Goal: Task Accomplishment & Management: Complete application form

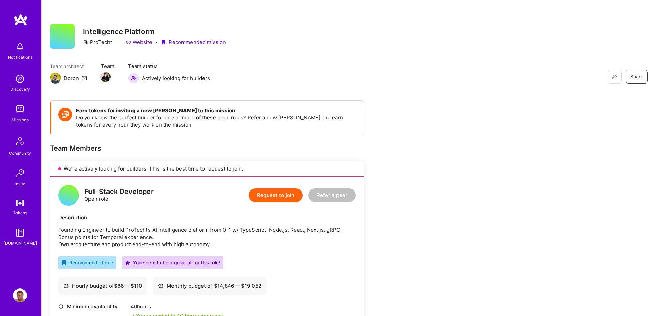
click at [20, 22] on img at bounding box center [21, 20] width 14 height 12
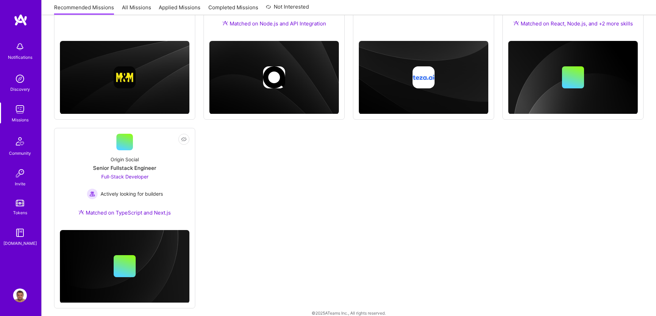
scroll to position [186, 0]
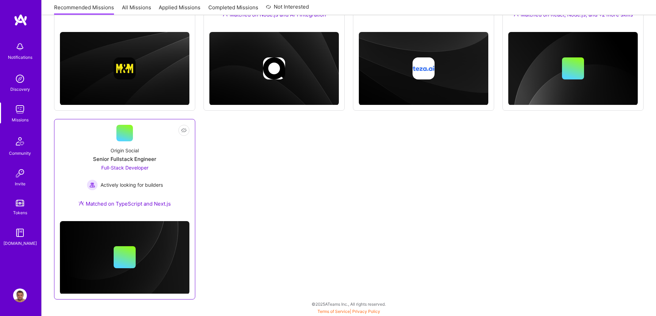
click at [129, 150] on div "Origin Social" at bounding box center [125, 150] width 28 height 7
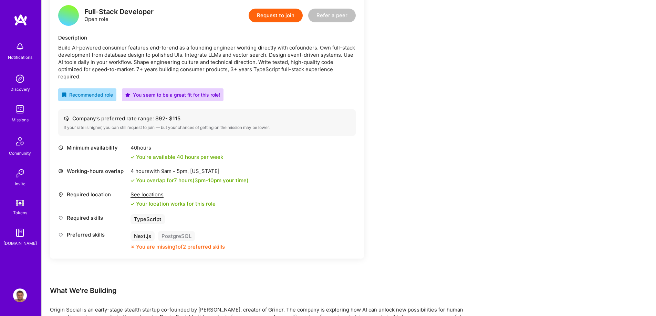
scroll to position [207, 0]
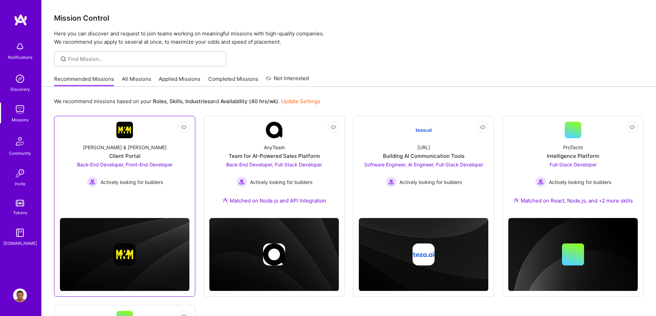
click at [135, 151] on div "[PERSON_NAME] & [PERSON_NAME]" at bounding box center [125, 147] width 84 height 7
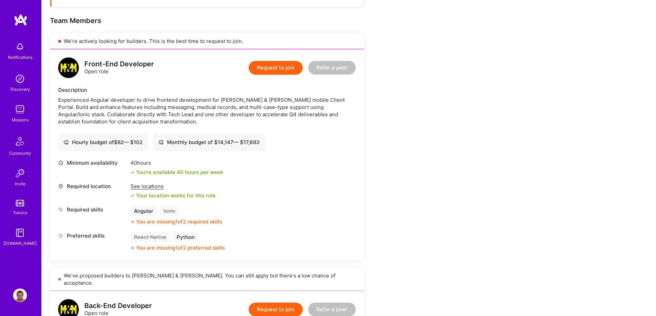
scroll to position [172, 0]
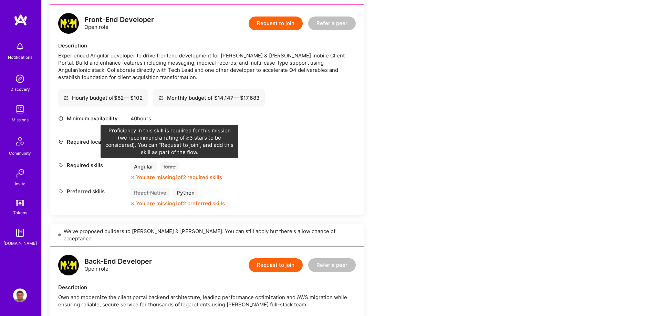
click at [166, 166] on div "Ionic" at bounding box center [169, 167] width 19 height 10
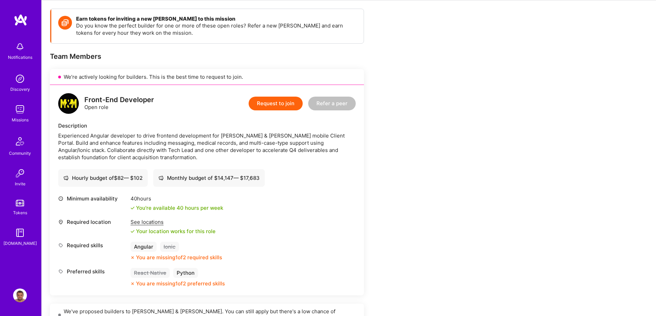
scroll to position [69, 0]
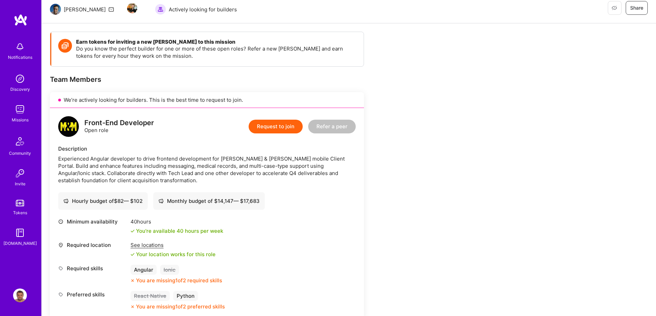
click at [266, 123] on button "Request to join" at bounding box center [276, 127] width 54 height 14
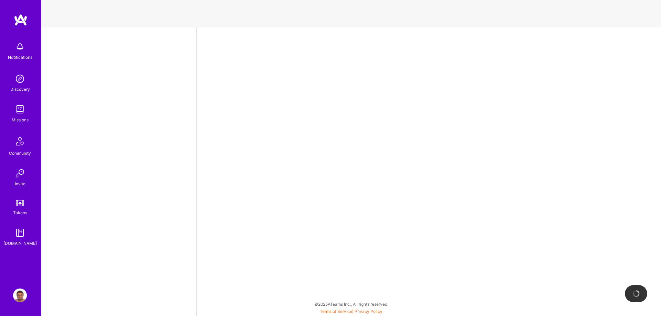
select select "PL"
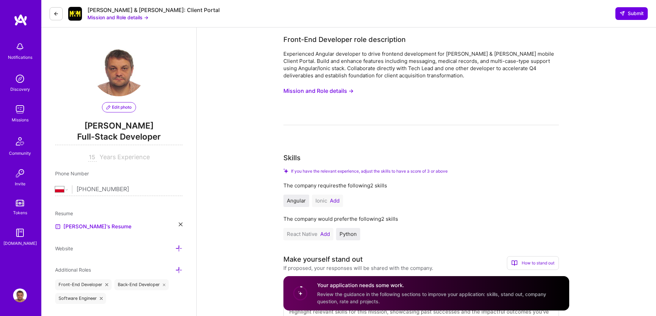
click at [336, 202] on button "Add" at bounding box center [335, 201] width 10 height 6
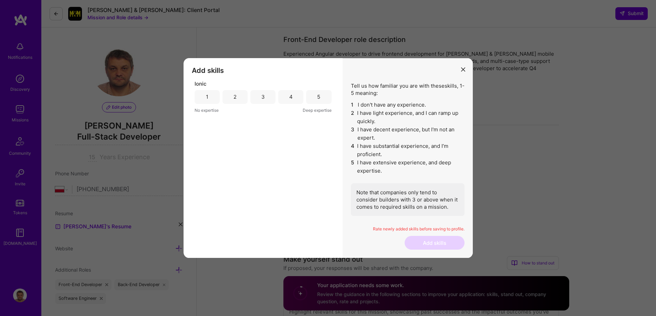
click at [257, 98] on div "3" at bounding box center [262, 97] width 25 height 14
click at [420, 242] on button "Add skills" at bounding box center [435, 243] width 60 height 14
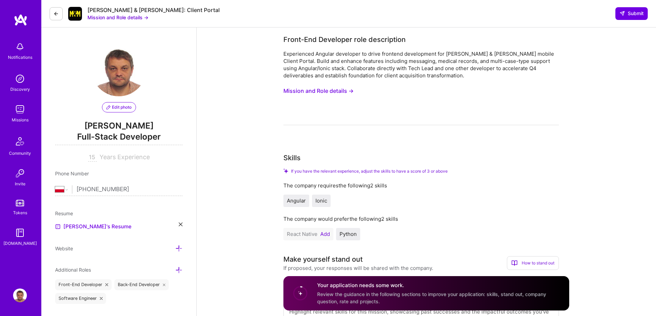
click at [327, 232] on button "Add" at bounding box center [325, 235] width 10 height 6
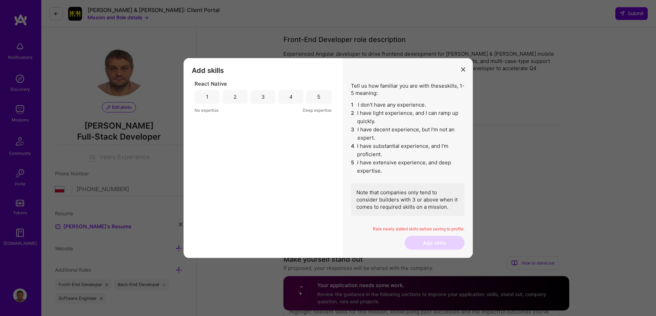
click at [461, 65] on button "modal" at bounding box center [463, 69] width 8 height 11
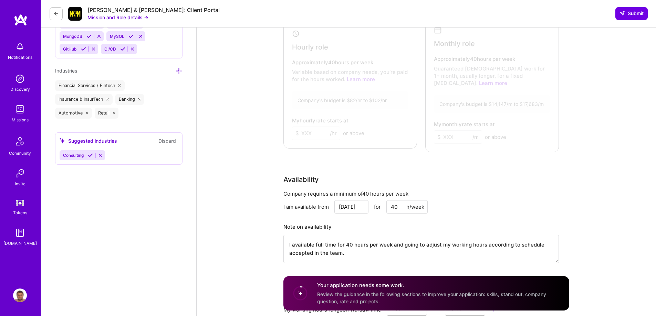
scroll to position [344, 0]
